Goal: Task Accomplishment & Management: Use online tool/utility

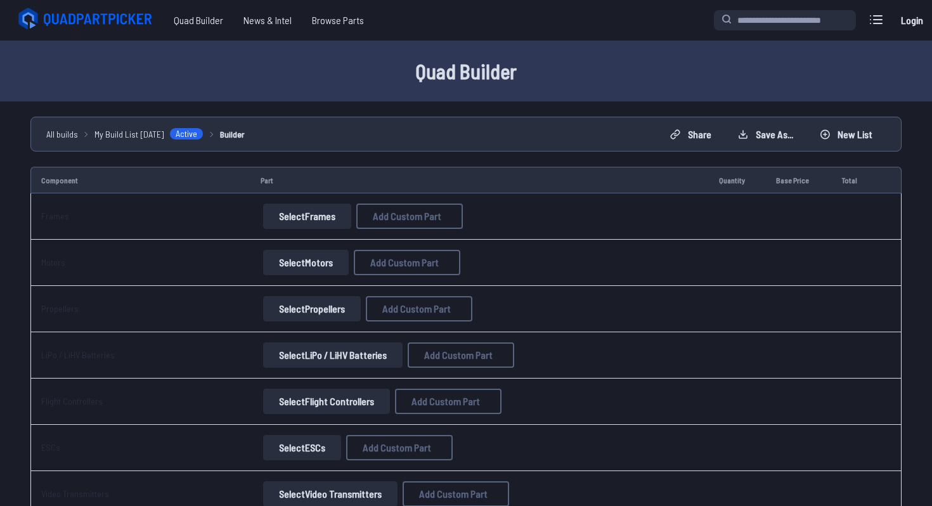
click at [311, 217] on button "Select Frames" at bounding box center [307, 216] width 88 height 25
click at [311, 220] on button "Select Frames" at bounding box center [307, 216] width 88 height 25
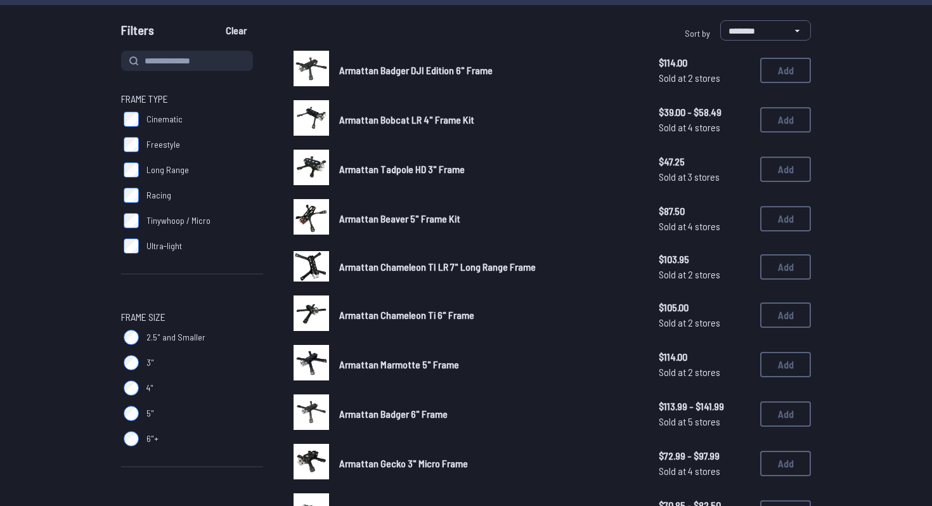
scroll to position [103, 0]
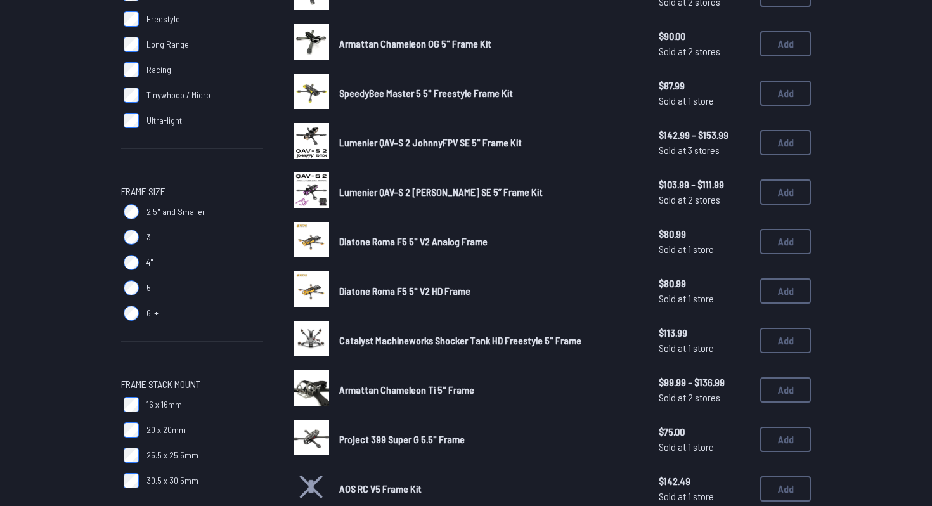
scroll to position [238, 0]
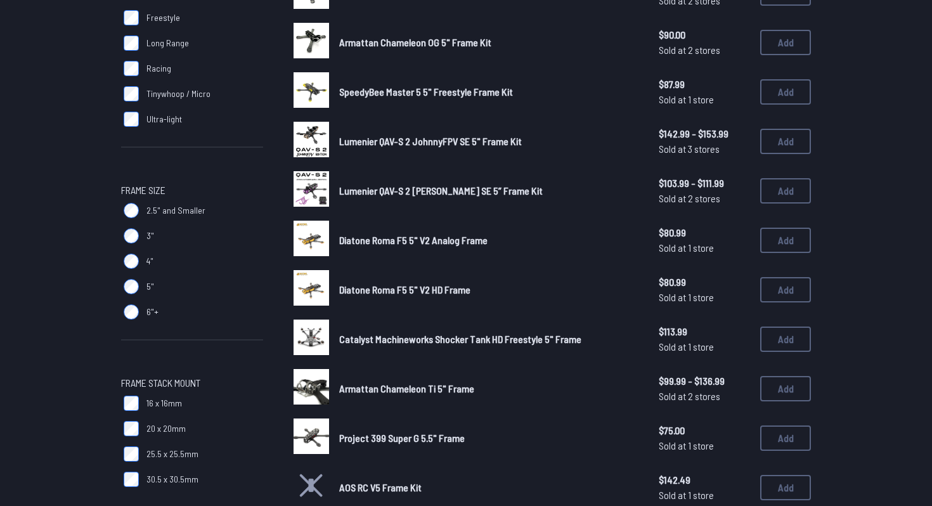
click at [309, 84] on img at bounding box center [312, 90] width 36 height 36
click at [320, 93] on img at bounding box center [312, 90] width 36 height 36
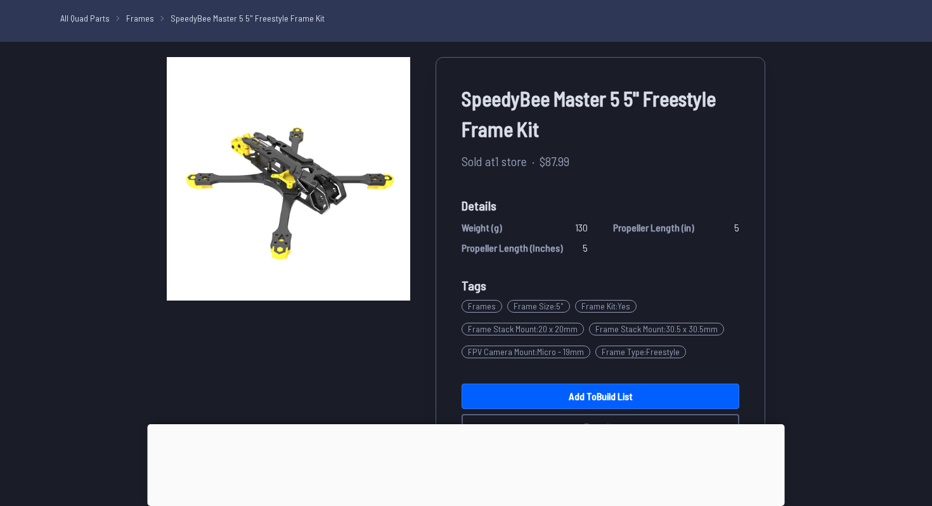
scroll to position [43, 0]
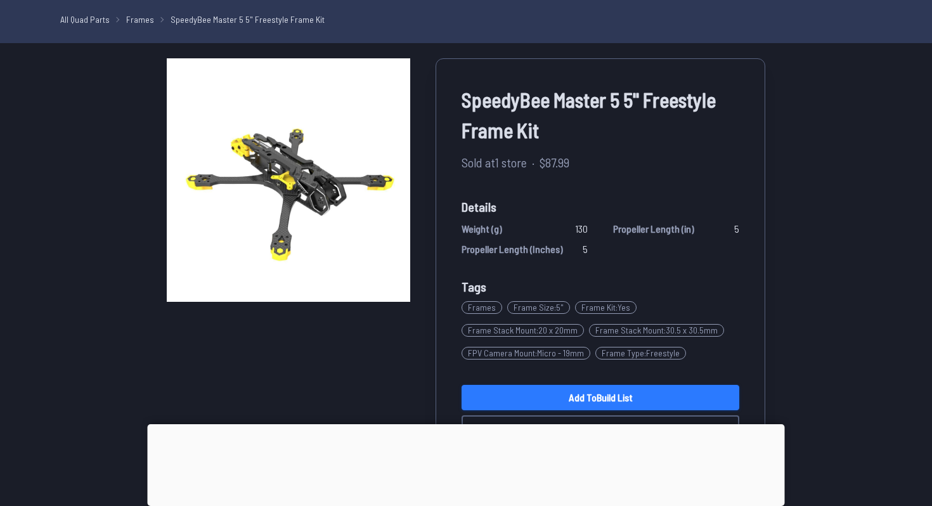
click at [559, 394] on link "Add to Build List" at bounding box center [601, 397] width 278 height 25
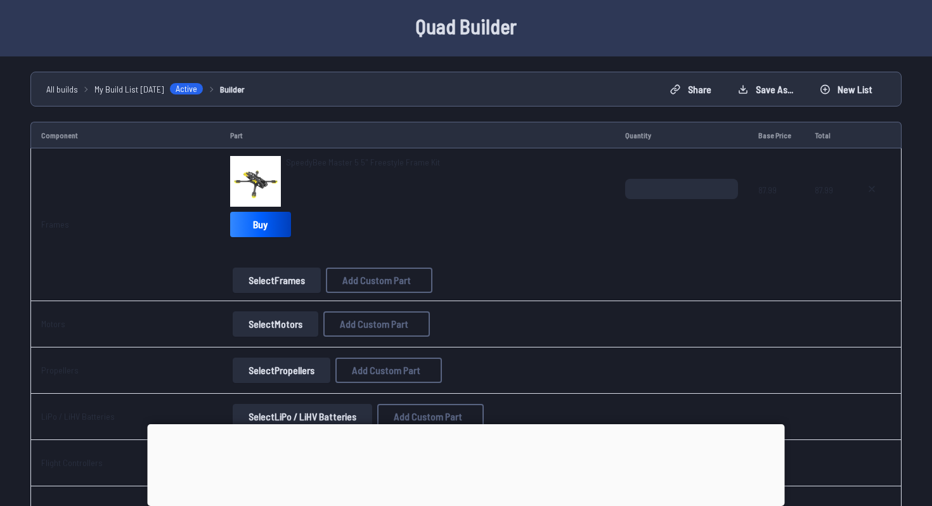
scroll to position [34, 0]
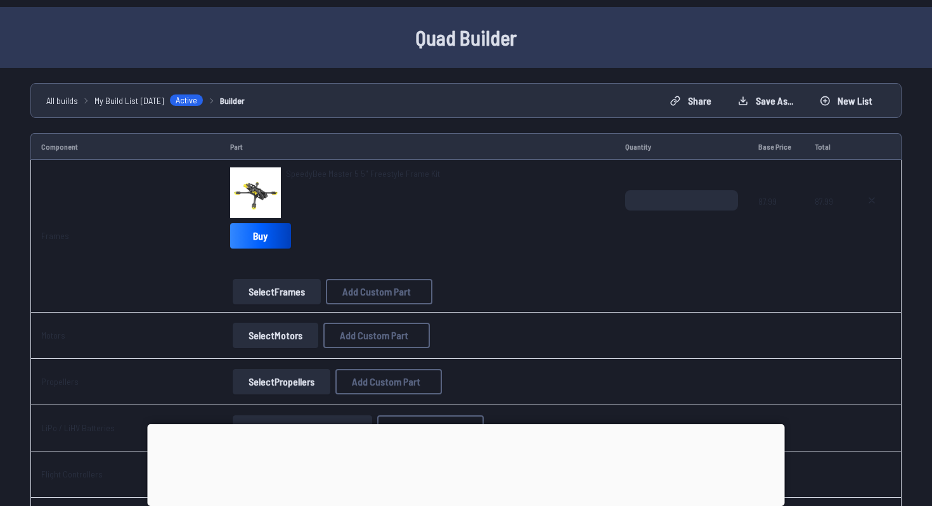
click at [457, 424] on div at bounding box center [466, 424] width 637 height 0
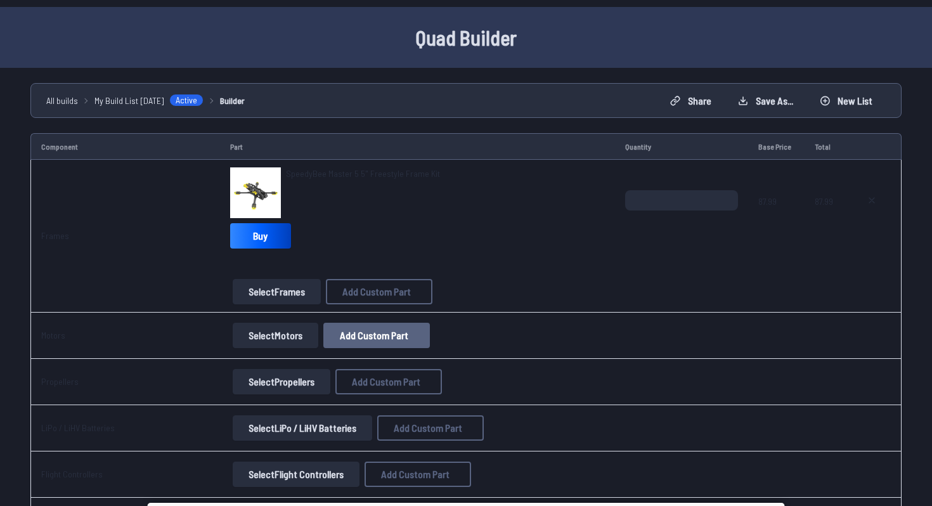
click at [364, 339] on span "Add Custom Part" at bounding box center [374, 335] width 68 height 10
select select "**********"
click at [582, 74] on button at bounding box center [585, 83] width 31 height 18
click at [264, 328] on button "Select Motors" at bounding box center [276, 335] width 86 height 25
click at [261, 337] on button "Select Motors" at bounding box center [276, 335] width 86 height 25
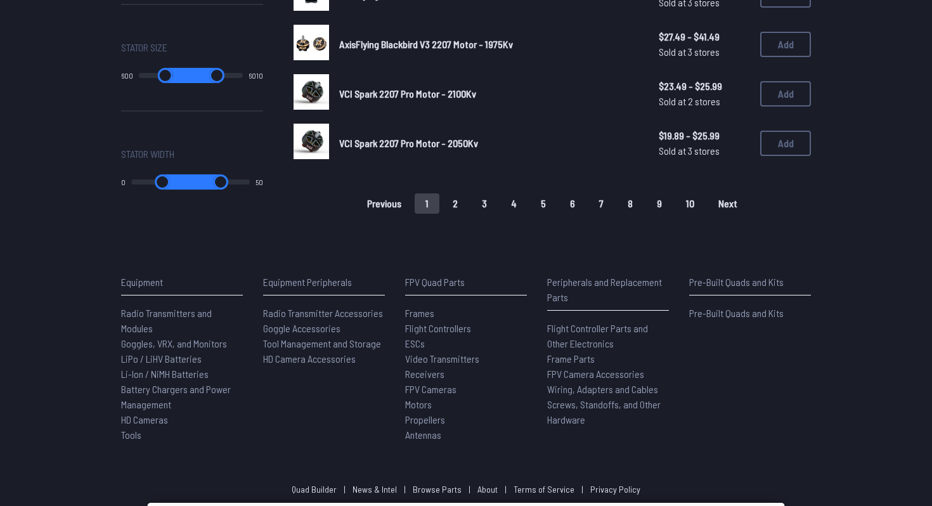
scroll to position [977, 0]
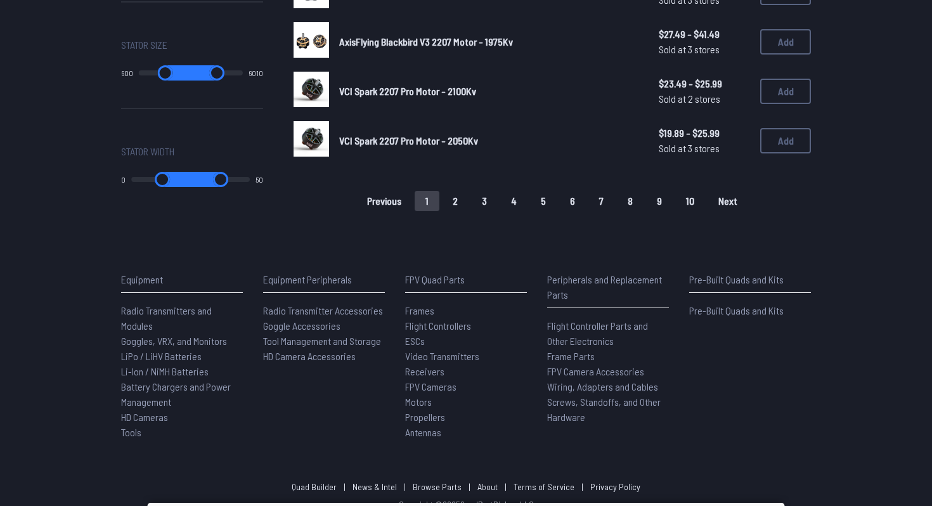
click at [457, 191] on button "2" at bounding box center [455, 201] width 27 height 20
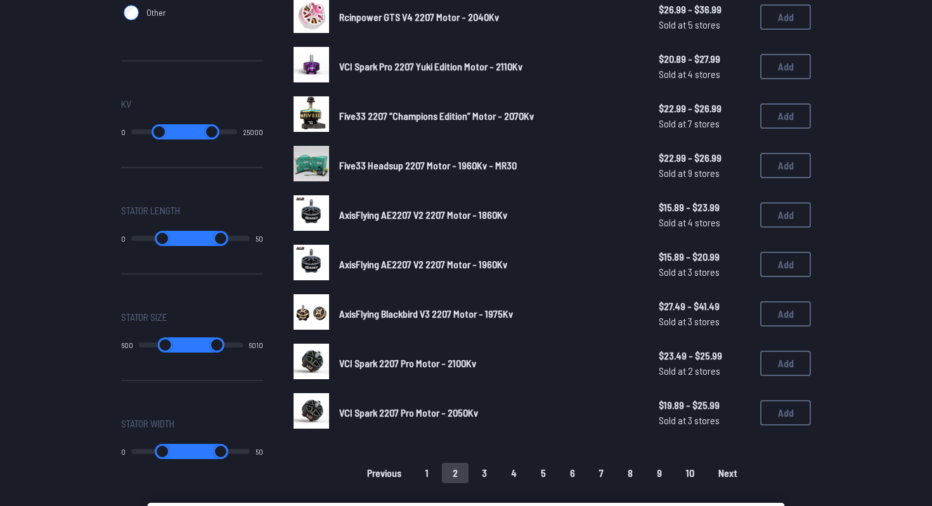
scroll to position [0, 0]
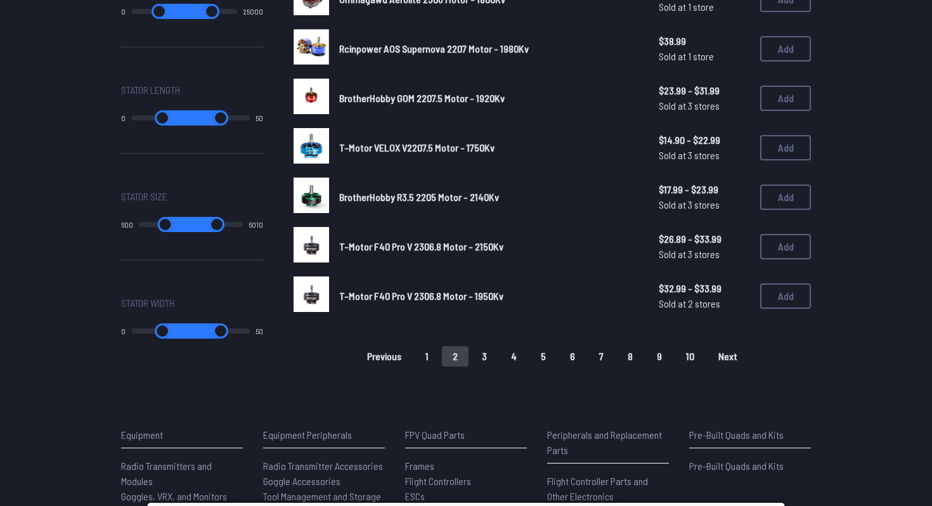
scroll to position [827, 0]
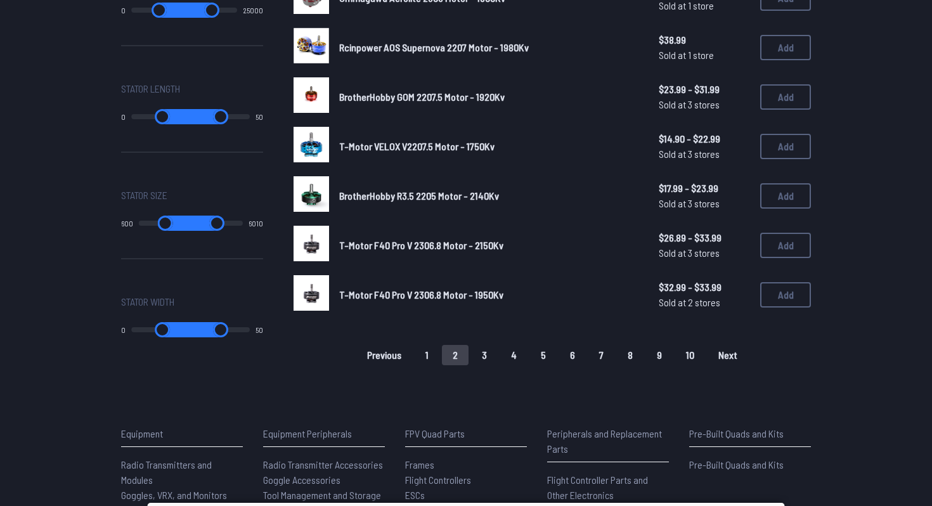
click at [489, 355] on button "3" at bounding box center [484, 355] width 27 height 20
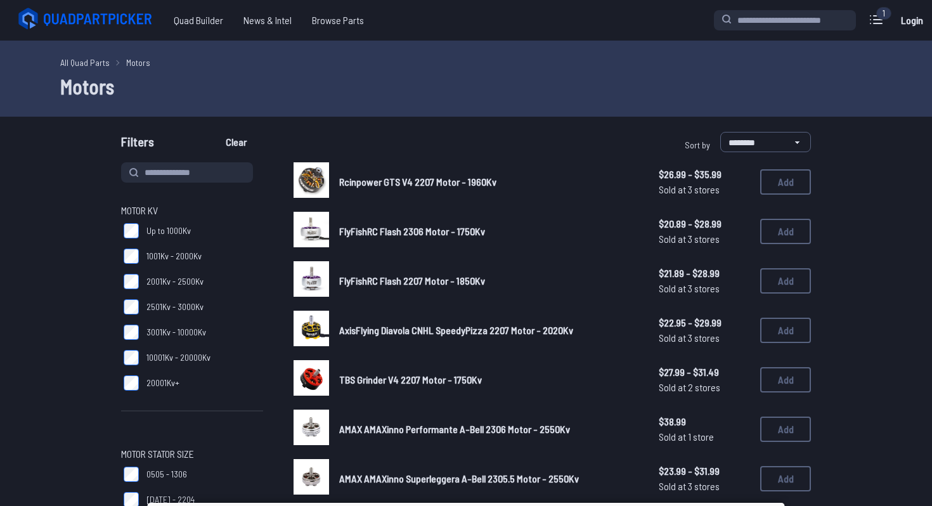
click at [316, 336] on img at bounding box center [312, 329] width 36 height 36
click at [356, 325] on span "AxisFlying Diavola CNHL SpeedyPizza 2207 Motor - 2020Kv" at bounding box center [456, 330] width 234 height 12
click at [304, 324] on img at bounding box center [312, 329] width 36 height 36
click at [473, 326] on span "AxisFlying Diavola CNHL SpeedyPizza 2207 Motor - 2020Kv" at bounding box center [456, 330] width 234 height 12
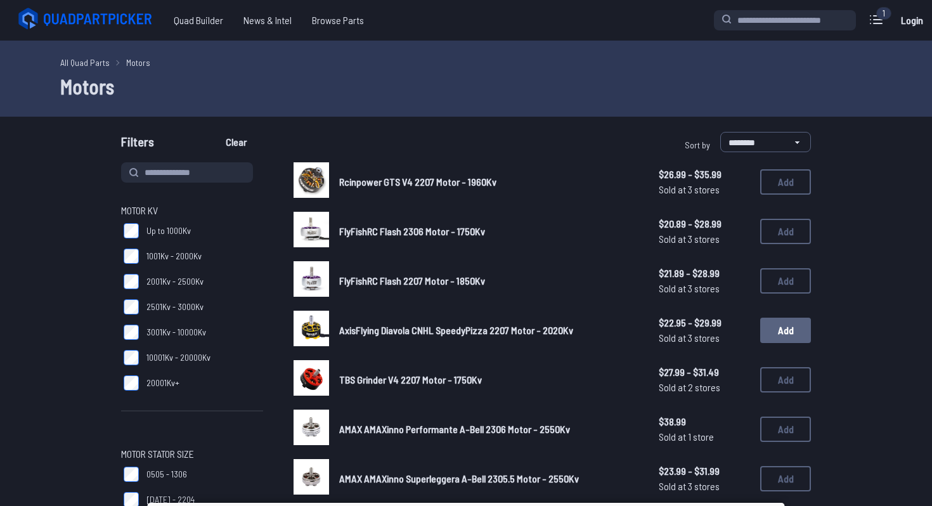
click at [788, 327] on button "Add" at bounding box center [785, 330] width 51 height 25
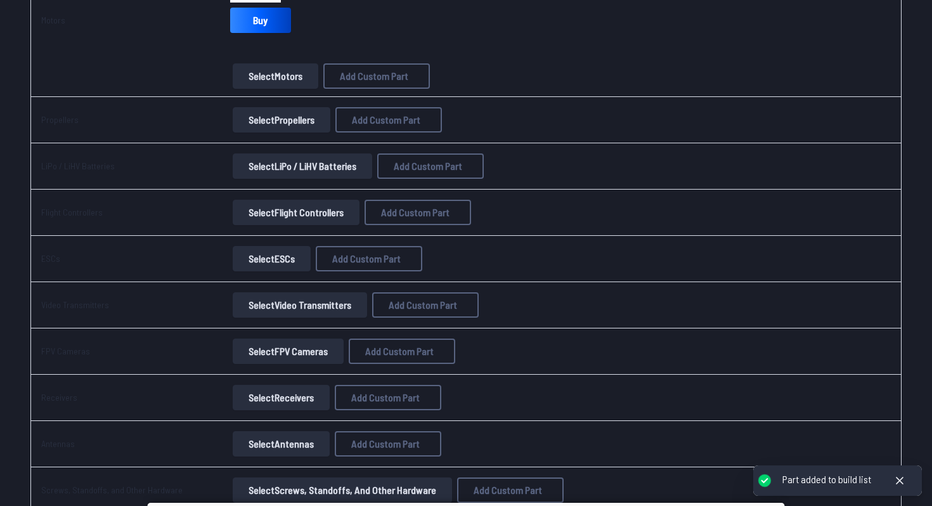
scroll to position [371, 0]
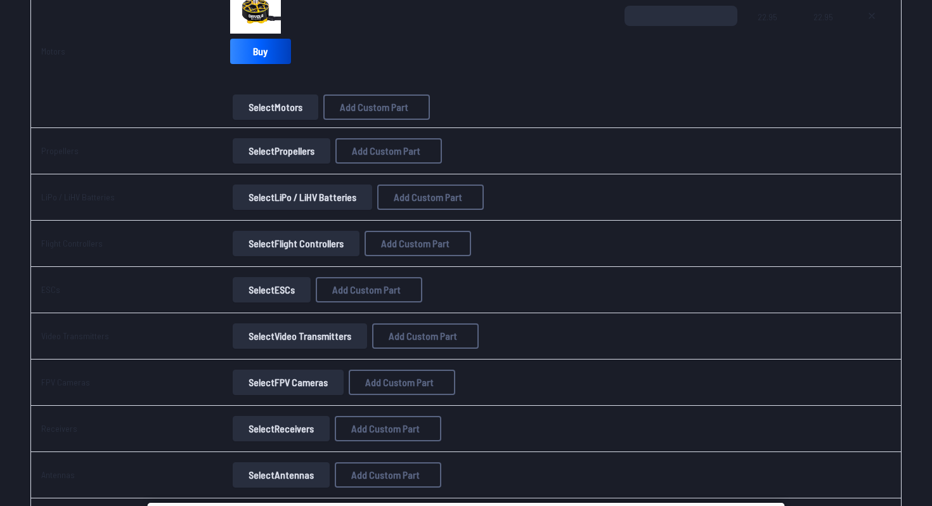
click at [270, 163] on button "Select Propellers" at bounding box center [282, 150] width 98 height 25
click at [270, 157] on button "Select Propellers" at bounding box center [282, 150] width 98 height 25
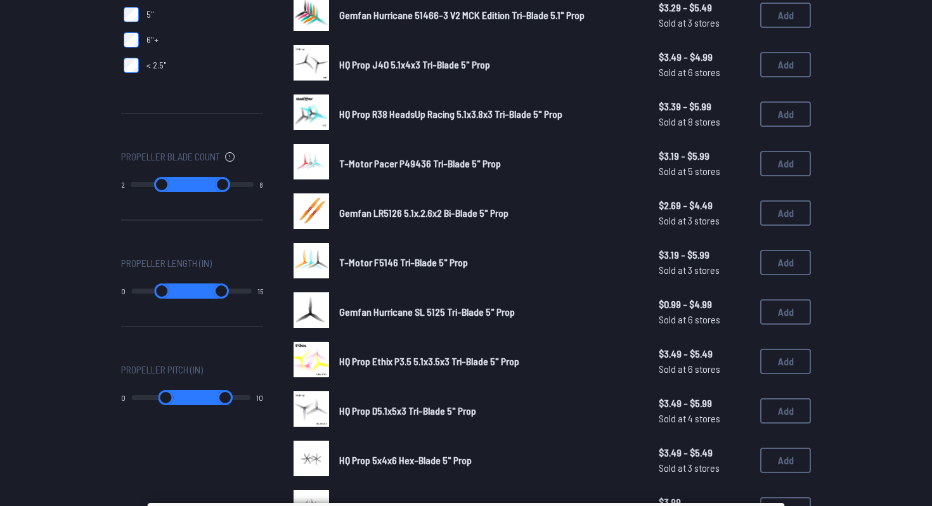
scroll to position [467, 0]
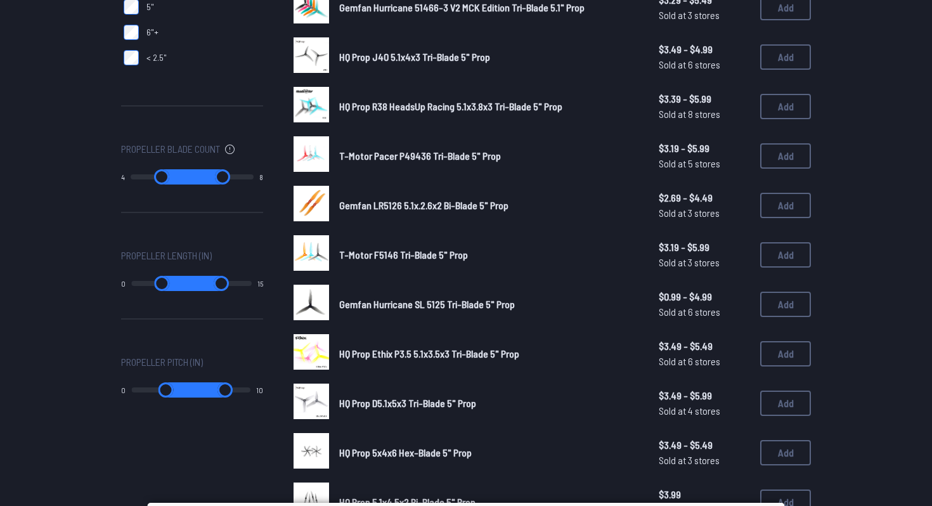
drag, startPoint x: 140, startPoint y: 179, endPoint x: 179, endPoint y: 178, distance: 38.7
type input "*"
click at [179, 178] on input "range" at bounding box center [162, 176] width 62 height 15
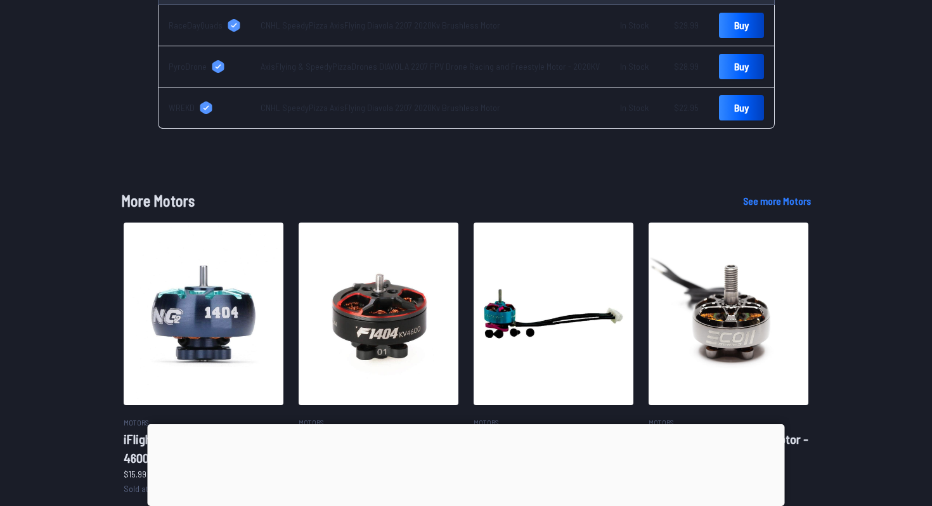
scroll to position [231, 0]
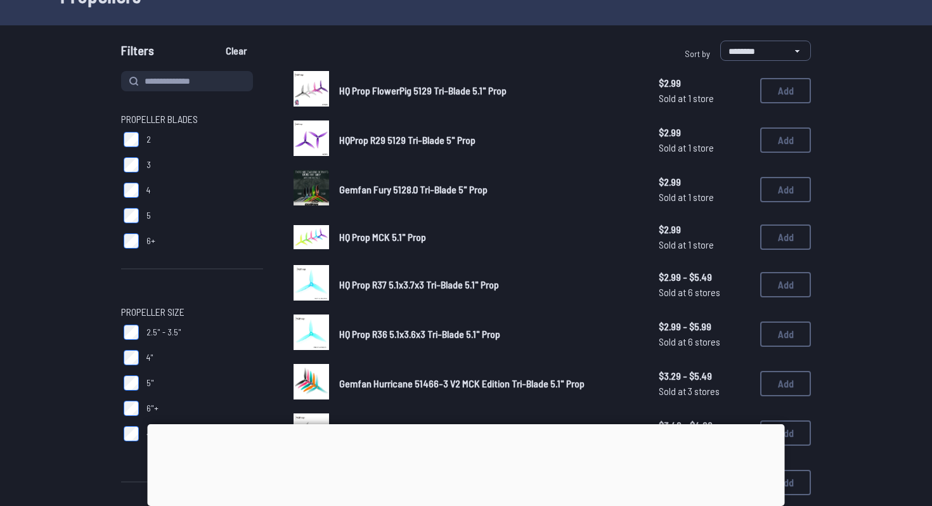
scroll to position [84, 0]
